Goal: Information Seeking & Learning: Check status

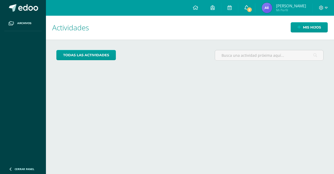
click at [250, 7] on link "2" at bounding box center [246, 8] width 17 height 16
click at [272, 8] on img at bounding box center [267, 8] width 10 height 10
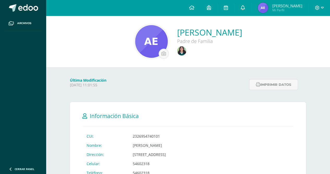
click at [245, 5] on icon at bounding box center [243, 7] width 4 height 5
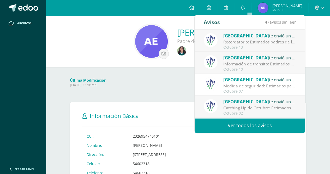
click at [226, 37] on span "[GEOGRAPHIC_DATA]" at bounding box center [247, 36] width 46 height 6
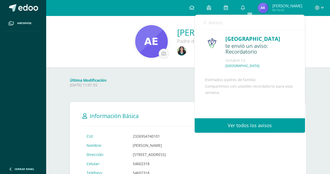
click at [249, 127] on link "Ver todos los avisos" at bounding box center [250, 125] width 110 height 14
click at [234, 63] on p "Colegio Monte María" at bounding box center [243, 65] width 34 height 4
click at [238, 98] on div "Estimados padres de familia: Compartimos con ustedes recordatorio para esta sem…" at bounding box center [250, 114] width 90 height 74
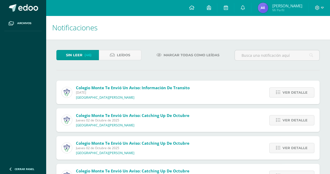
click at [182, 92] on span "Viernes 10 de Octubre de 2025" at bounding box center [133, 92] width 114 height 4
click at [140, 99] on span "Colegio Monte te envió un aviso: Información de transito Viernes 10 de Octubre …" at bounding box center [133, 92] width 114 height 15
click at [290, 97] on link "Ver detalle" at bounding box center [291, 92] width 45 height 10
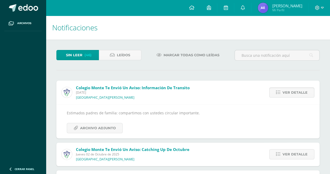
click at [106, 133] on div "Estimados padres de familia: compartimos con ustedes circular importante. Archi…" at bounding box center [187, 121] width 263 height 34
click at [105, 129] on span "Archivo Adjunto" at bounding box center [98, 128] width 36 height 10
click at [245, 8] on icon at bounding box center [243, 7] width 4 height 5
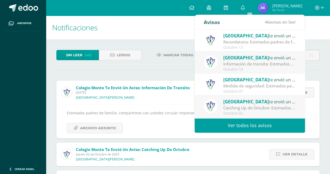
click at [207, 42] on img at bounding box center [211, 40] width 14 height 14
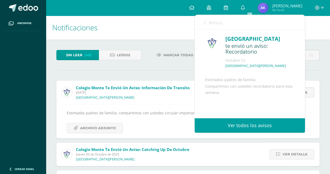
click at [204, 39] on div "Colegio Monte te envió un aviso: Recordatorio Octubre 13 Colegio Monte María Es…" at bounding box center [250, 93] width 110 height 126
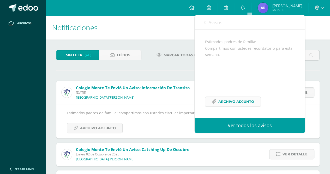
drag, startPoint x: 225, startPoint y: 101, endPoint x: 215, endPoint y: 98, distance: 11.0
click at [215, 98] on link "Archivo Adjunto" at bounding box center [233, 101] width 56 height 10
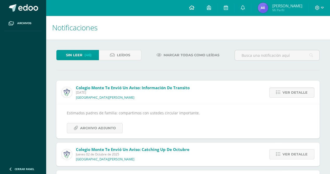
click at [194, 10] on span at bounding box center [191, 8] width 5 height 6
click at [213, 7] on link at bounding box center [209, 8] width 17 height 16
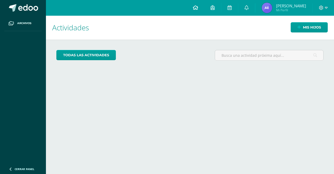
click at [198, 8] on icon at bounding box center [195, 7] width 5 height 5
click at [272, 6] on img at bounding box center [267, 8] width 10 height 10
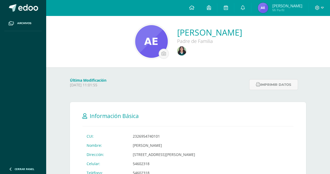
click at [177, 49] on link at bounding box center [182, 51] width 10 height 10
click at [177, 51] on img at bounding box center [181, 50] width 9 height 9
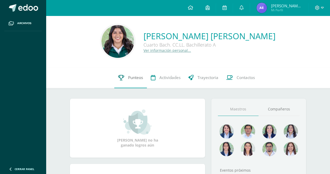
click at [127, 80] on link "Punteos" at bounding box center [130, 77] width 33 height 21
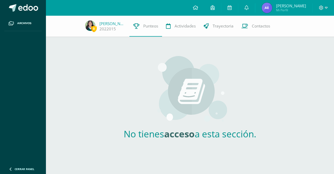
click at [176, 91] on img at bounding box center [190, 89] width 74 height 68
